Goal: Check status: Check status

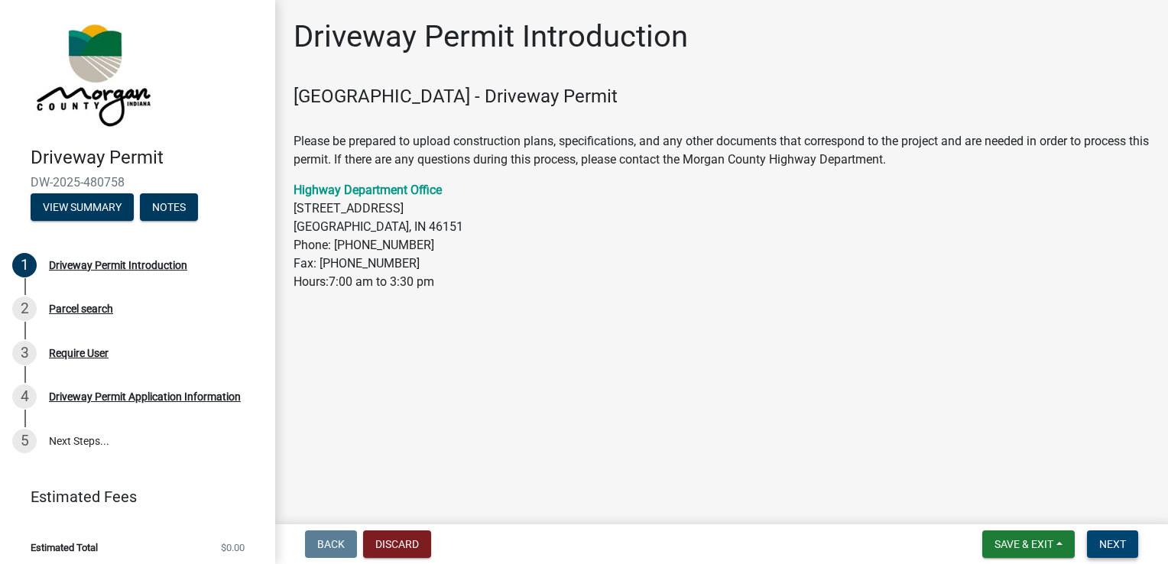
click at [1112, 544] on span "Next" at bounding box center [1112, 544] width 27 height 12
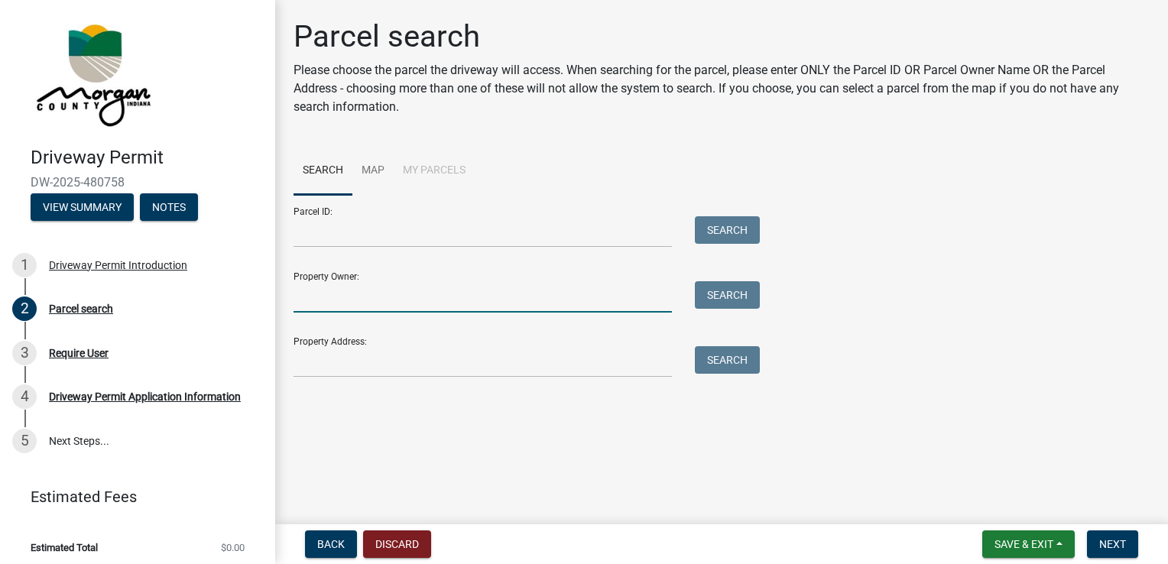
click at [322, 298] on input "Property Owner:" at bounding box center [483, 296] width 378 height 31
click at [309, 298] on input "Property Owner:" at bounding box center [483, 296] width 378 height 31
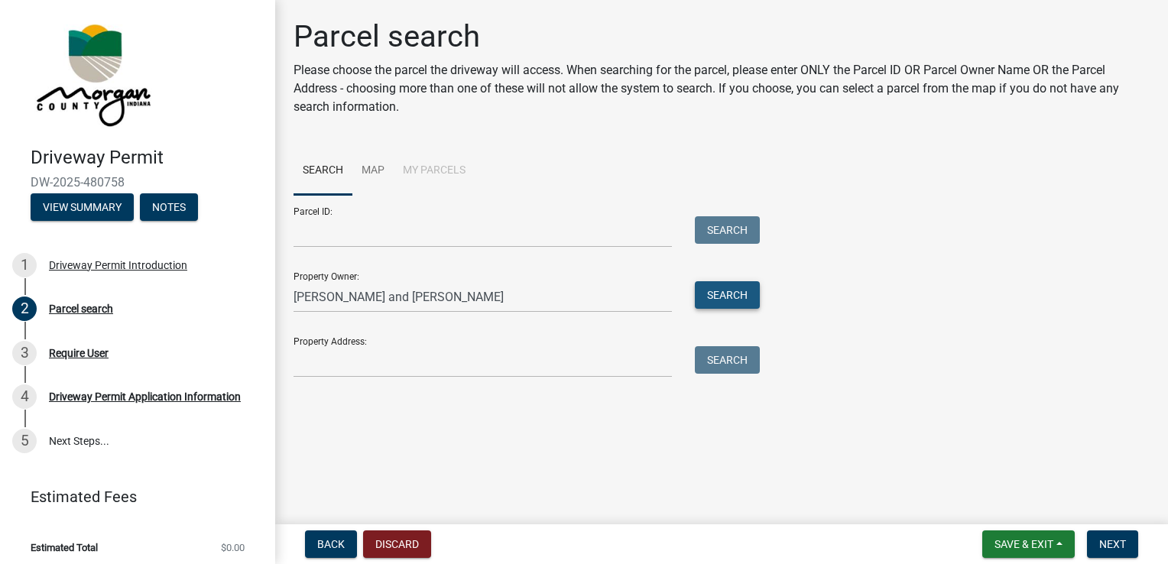
click at [724, 300] on button "Search" at bounding box center [727, 295] width 65 height 28
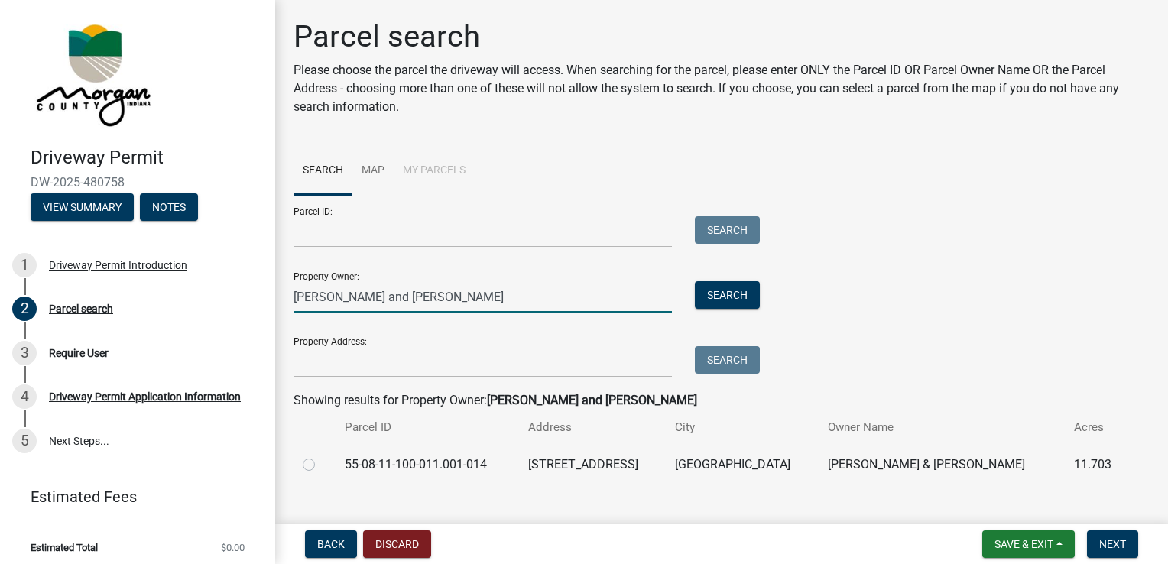
click at [428, 297] on input "[PERSON_NAME] and [PERSON_NAME]" at bounding box center [483, 296] width 378 height 31
click at [729, 290] on button "Search" at bounding box center [727, 295] width 65 height 28
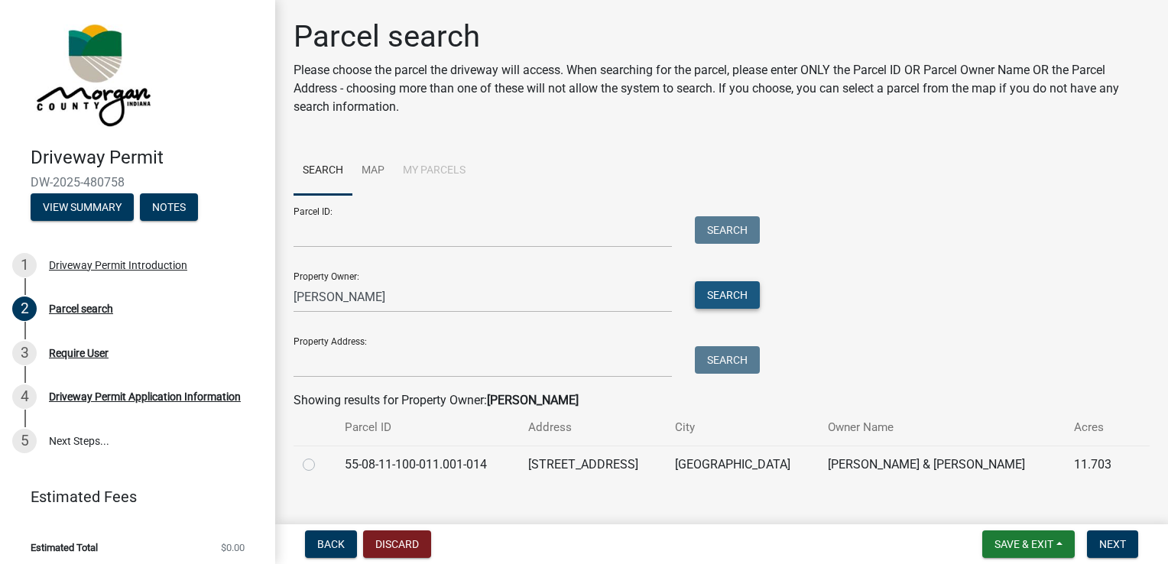
click at [731, 300] on button "Search" at bounding box center [727, 295] width 65 height 28
click at [349, 298] on input "[PERSON_NAME]" at bounding box center [483, 296] width 378 height 31
click at [352, 297] on input "[PERSON_NAME]" at bounding box center [483, 296] width 378 height 31
click at [731, 298] on button "Search" at bounding box center [727, 295] width 65 height 28
drag, startPoint x: 355, startPoint y: 297, endPoint x: 284, endPoint y: 304, distance: 70.6
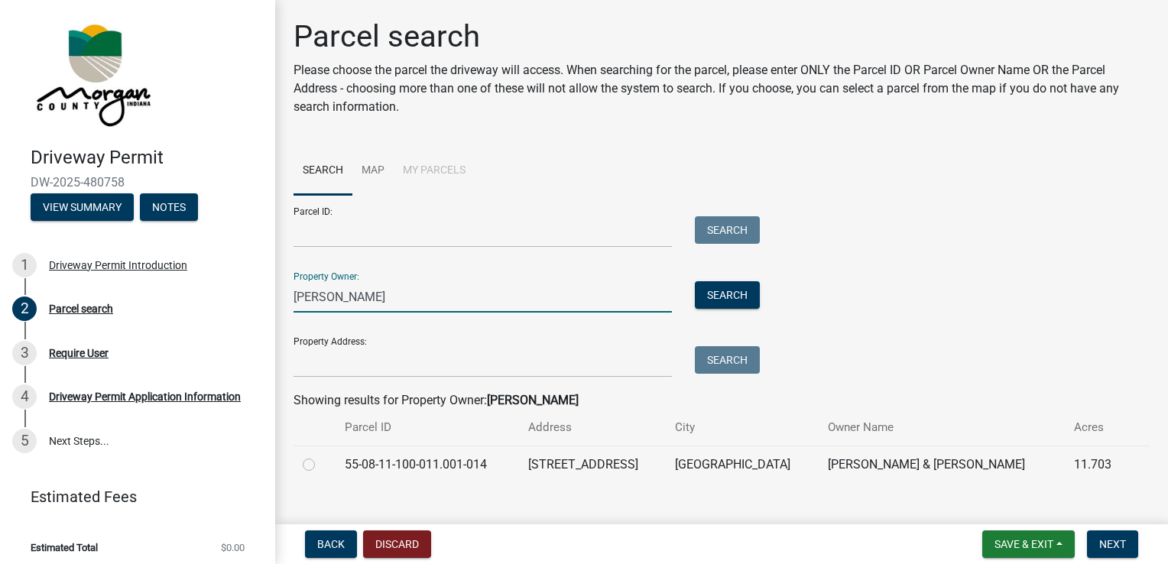
click at [282, 304] on div "[PERSON_NAME]" at bounding box center [482, 296] width 401 height 31
type input "[PERSON_NAME]"
click at [742, 296] on button "Search" at bounding box center [727, 295] width 65 height 28
drag, startPoint x: 377, startPoint y: 297, endPoint x: 259, endPoint y: 304, distance: 117.9
click at [260, 303] on div "Driveway Permit DW-2025-480758 View Summary Notes 1 Driveway Permit Introductio…" at bounding box center [584, 282] width 1168 height 564
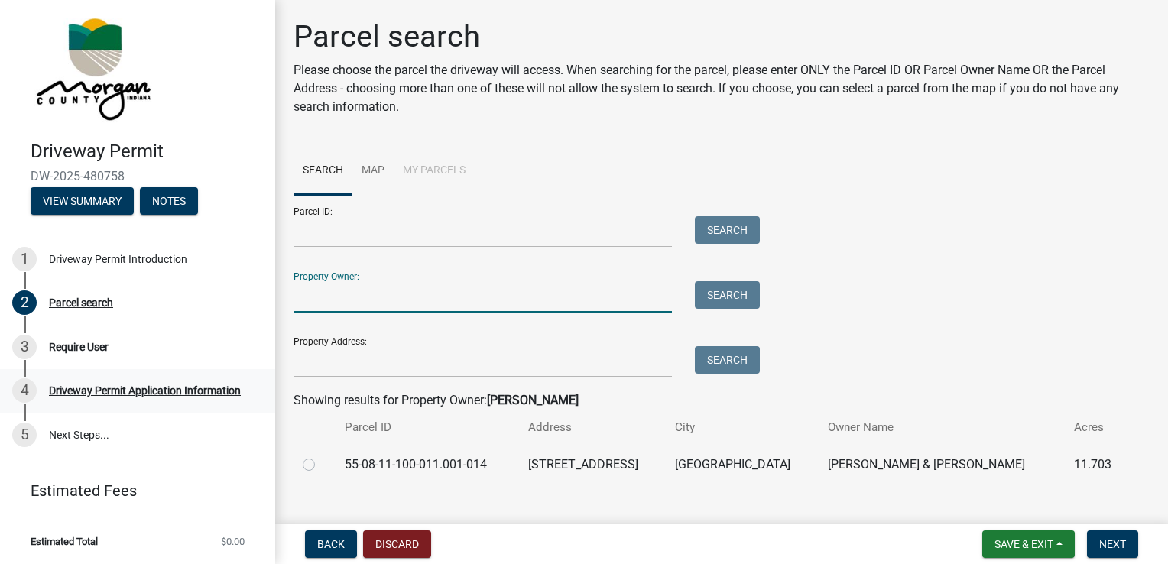
scroll to position [6, 0]
